Goal: Task Accomplishment & Management: Use online tool/utility

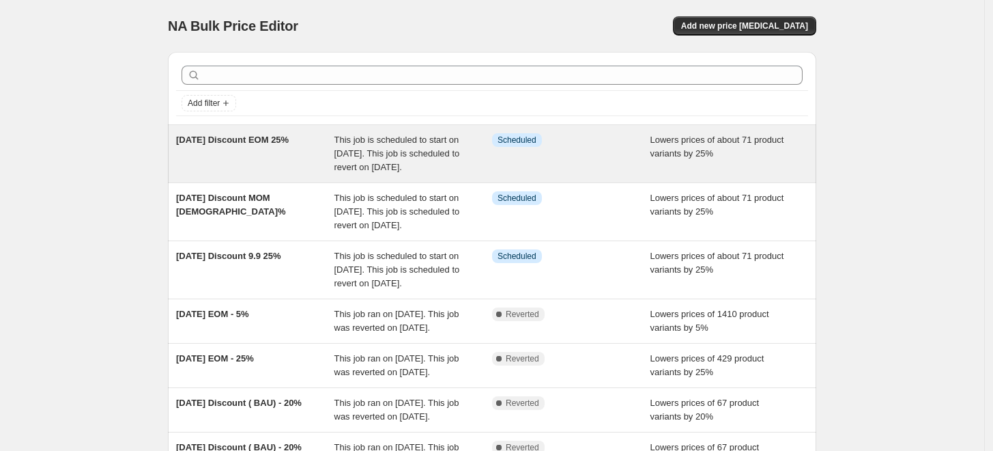
click at [393, 174] on div "This job is scheduled to start on [DATE]. This job is scheduled to revert on [D…" at bounding box center [414, 153] width 158 height 41
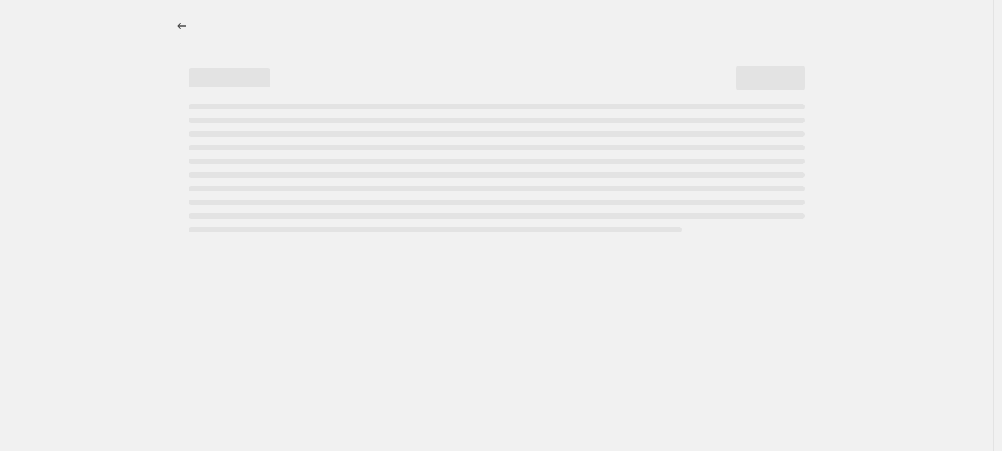
select select "percentage"
select select "no_change"
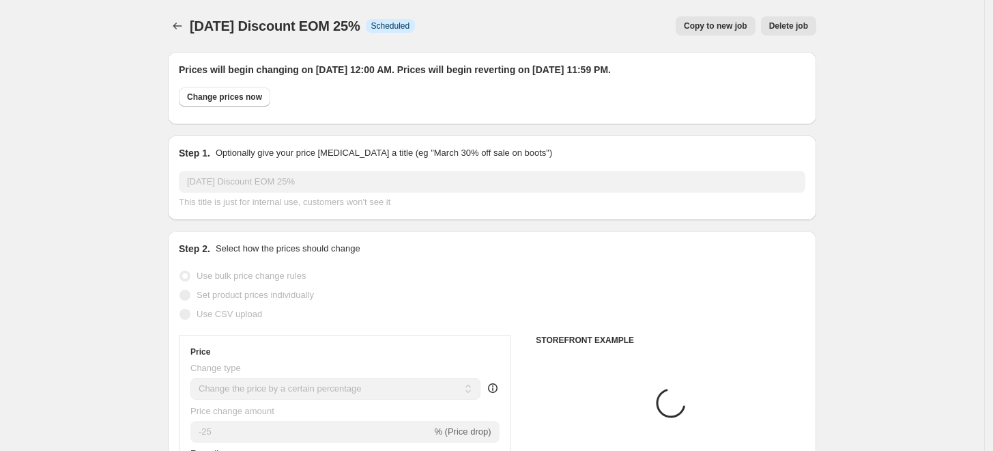
select select "collection"
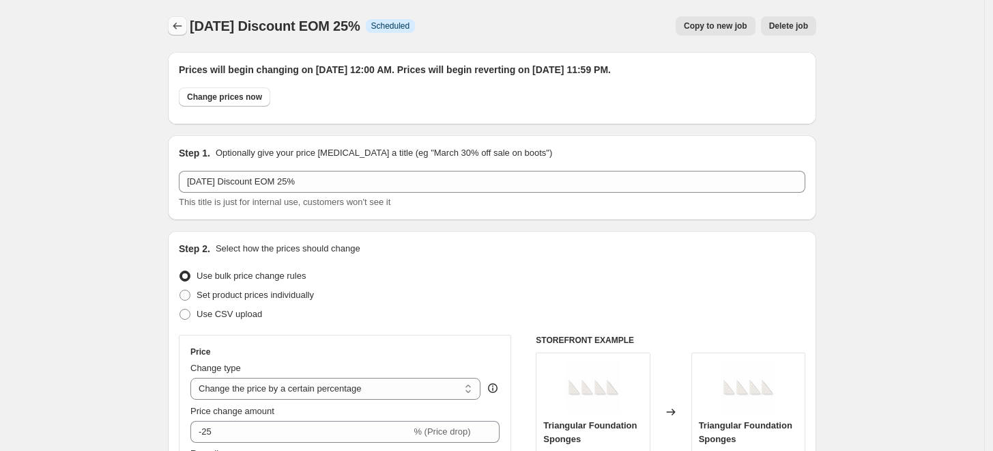
click at [180, 23] on icon "Price change jobs" at bounding box center [178, 26] width 14 height 14
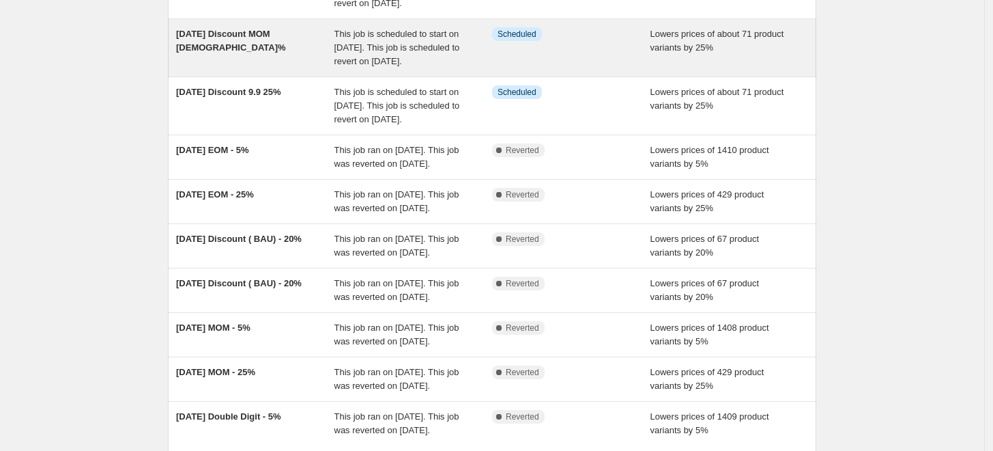
scroll to position [165, 0]
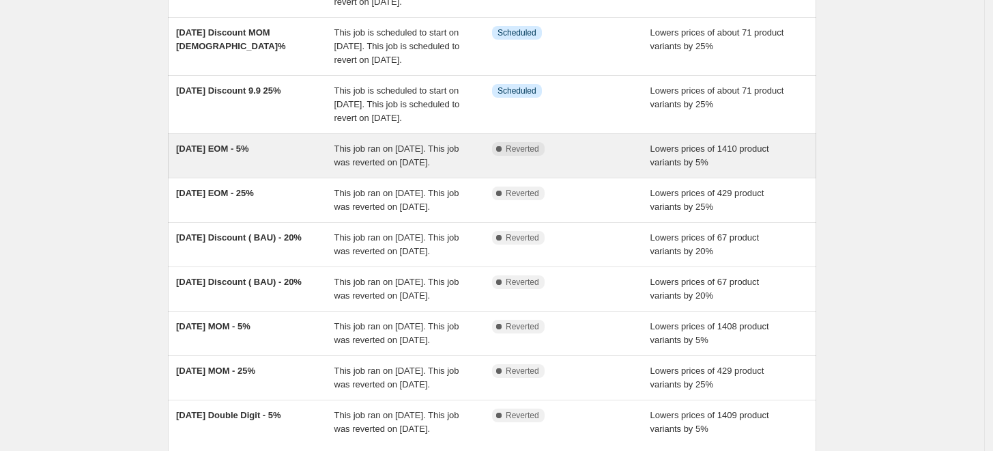
click at [363, 178] on div "[DATE] EOM - 5% This job ran on [DATE]. This job was reverted on [DATE]. Comple…" at bounding box center [492, 156] width 649 height 44
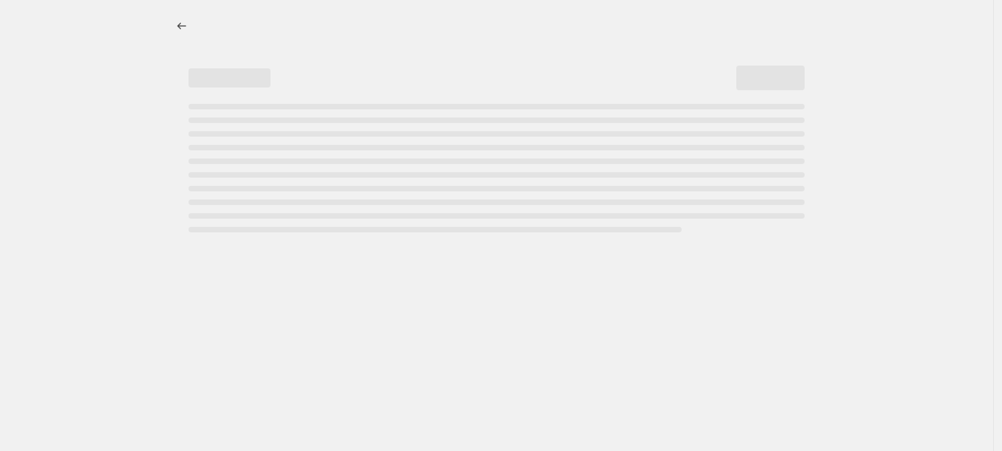
select select "percentage"
select select "no_change"
select select "collection"
select select "not_equal"
select select "collection"
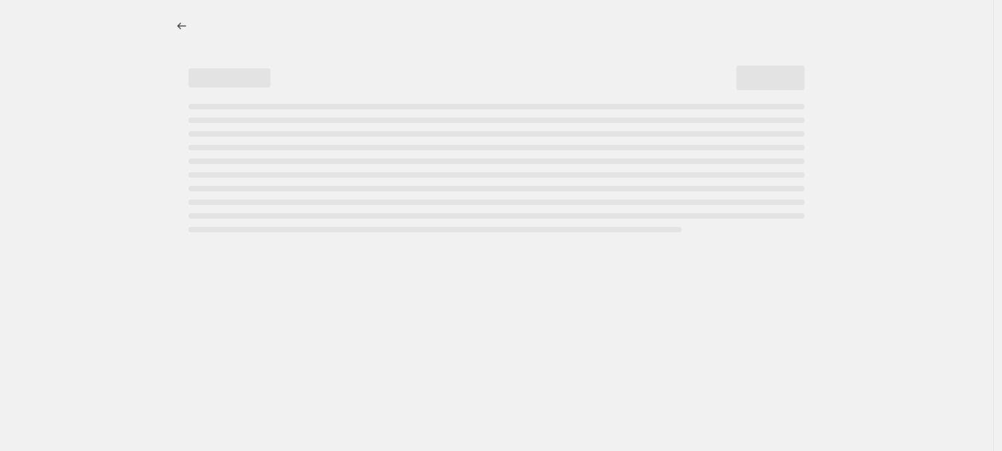
select select "not_equal"
